Goal: Check status: Check status

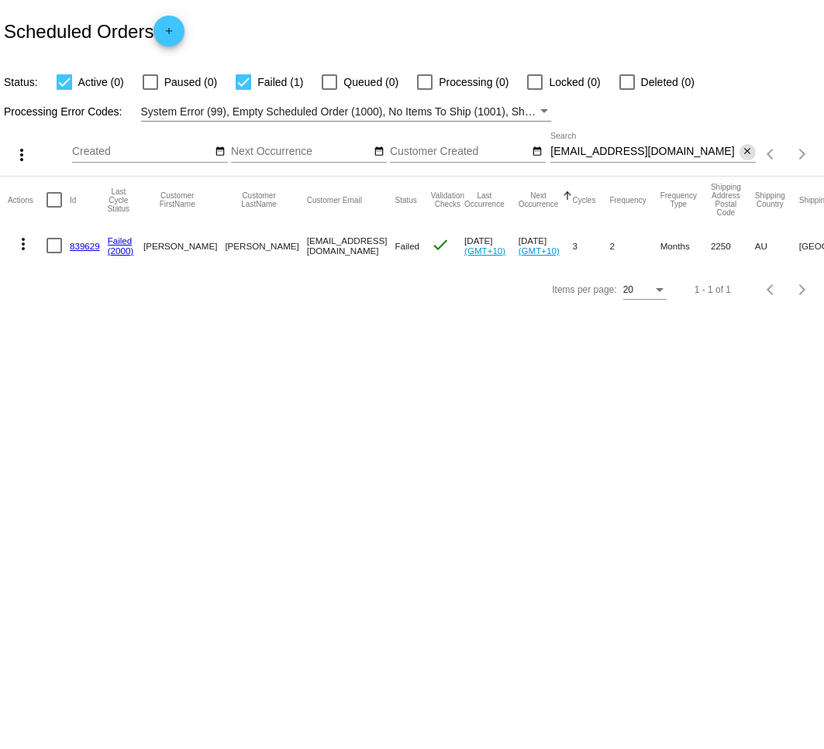
click at [749, 153] on mat-icon "close" at bounding box center [747, 152] width 11 height 12
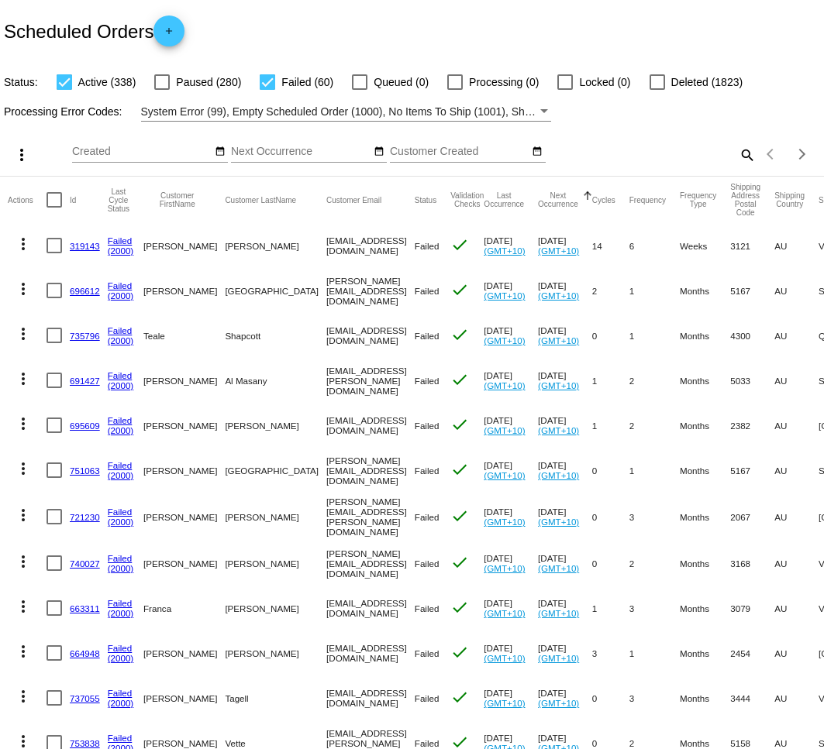
click at [748, 157] on mat-icon "search" at bounding box center [746, 155] width 19 height 24
click at [708, 157] on input "Search" at bounding box center [652, 152] width 205 height 12
paste input "[EMAIL_ADDRESS][DOMAIN_NAME]"
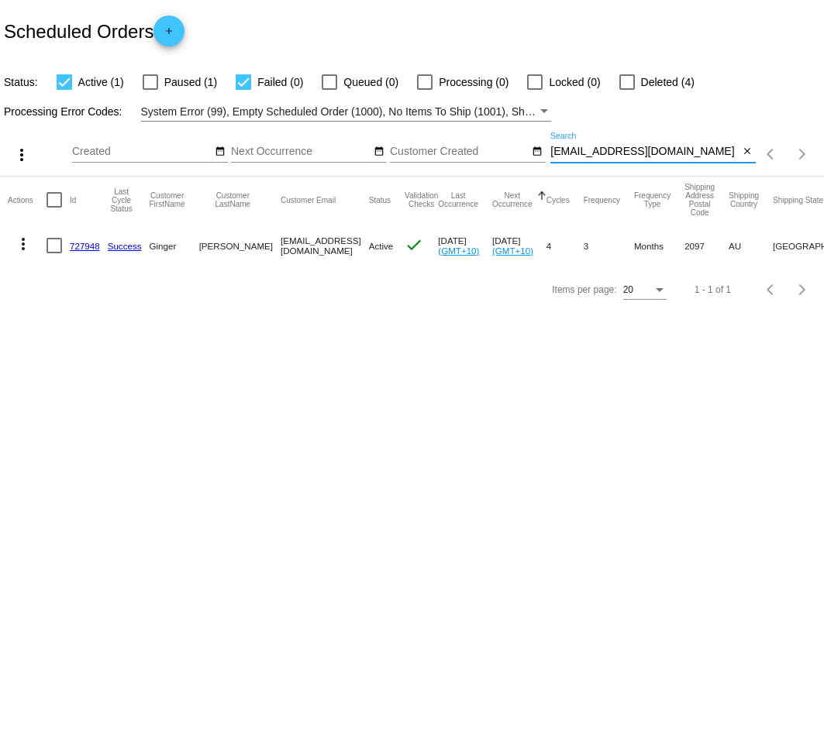
type input "[EMAIL_ADDRESS][DOMAIN_NAME]"
click at [22, 248] on mat-icon "more_vert" at bounding box center [23, 244] width 19 height 19
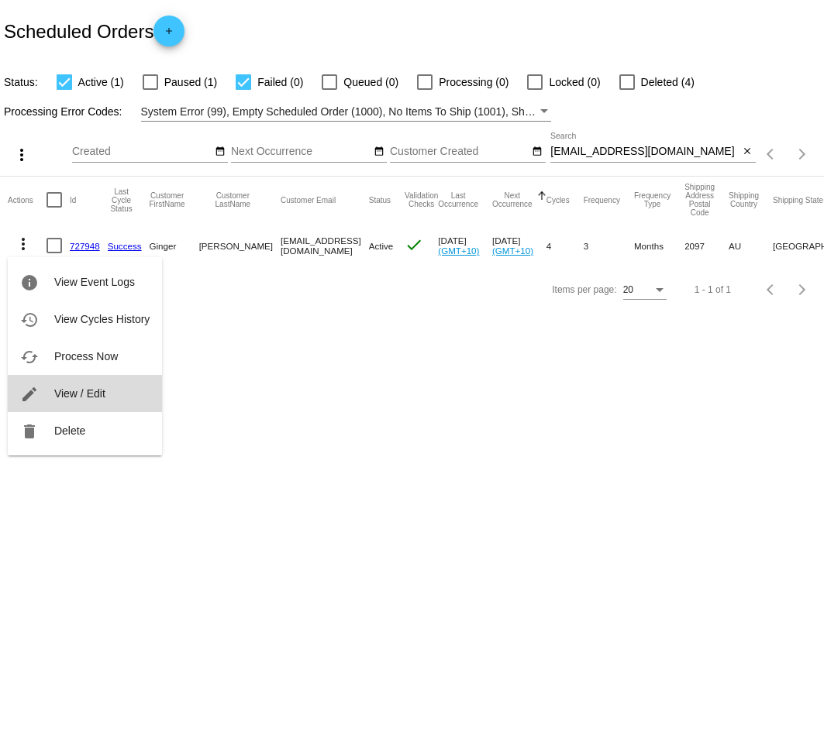
click at [88, 391] on span "View / Edit" at bounding box center [79, 393] width 51 height 12
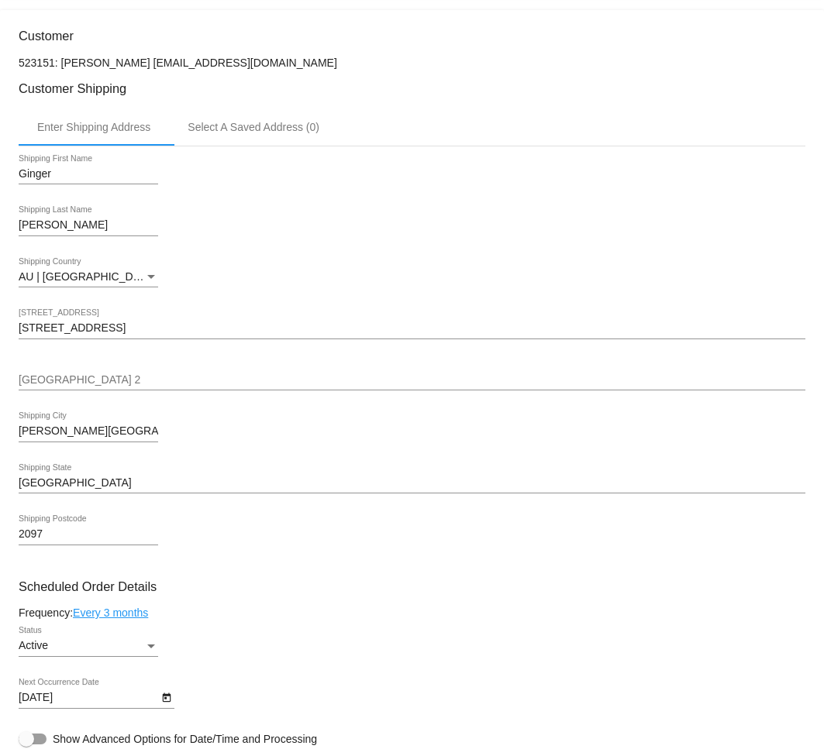
scroll to position [352, 0]
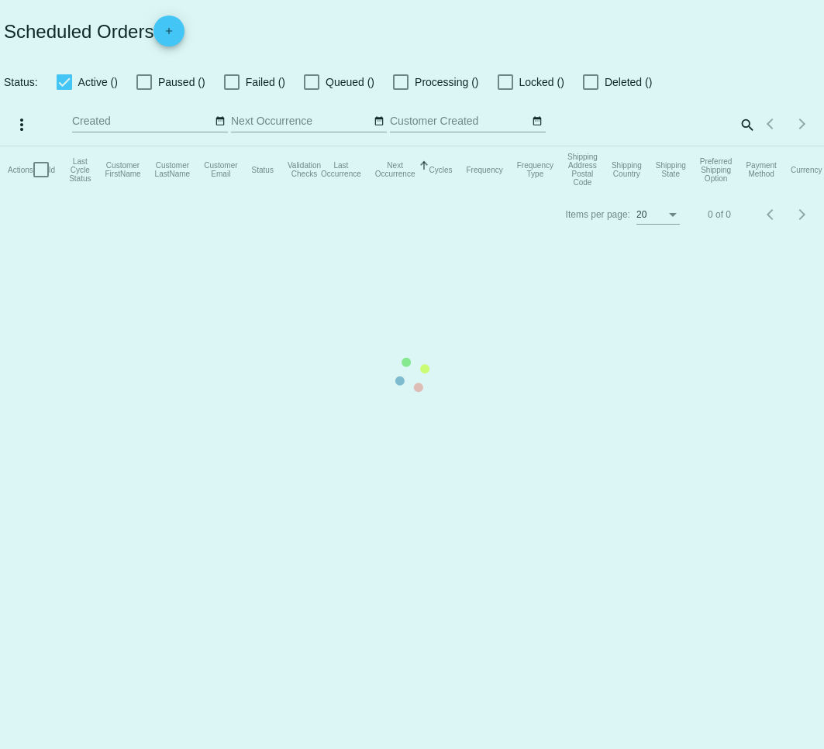
checkbox input "true"
